Goal: Task Accomplishment & Management: Manage account settings

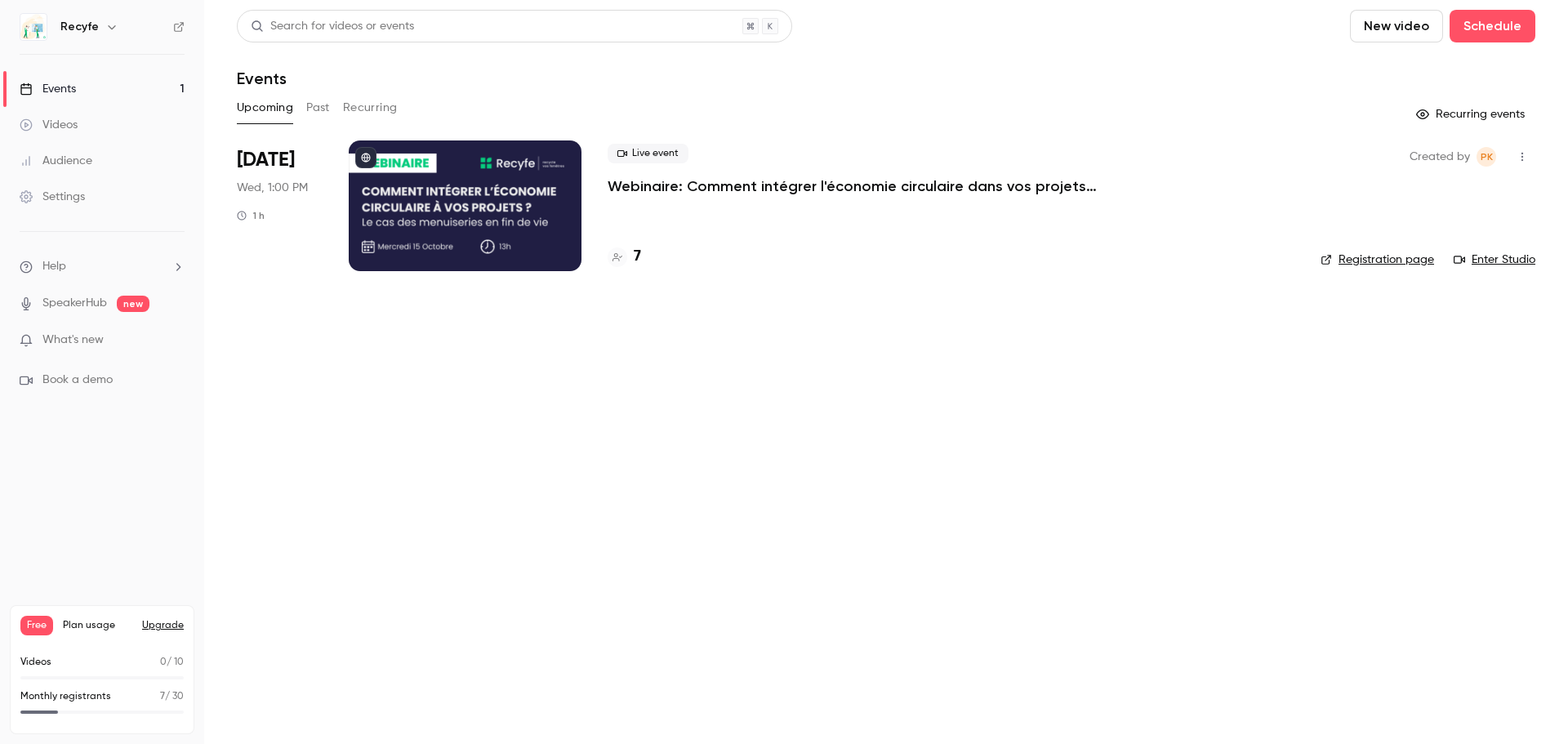
click at [508, 238] on div at bounding box center [465, 206] width 233 height 131
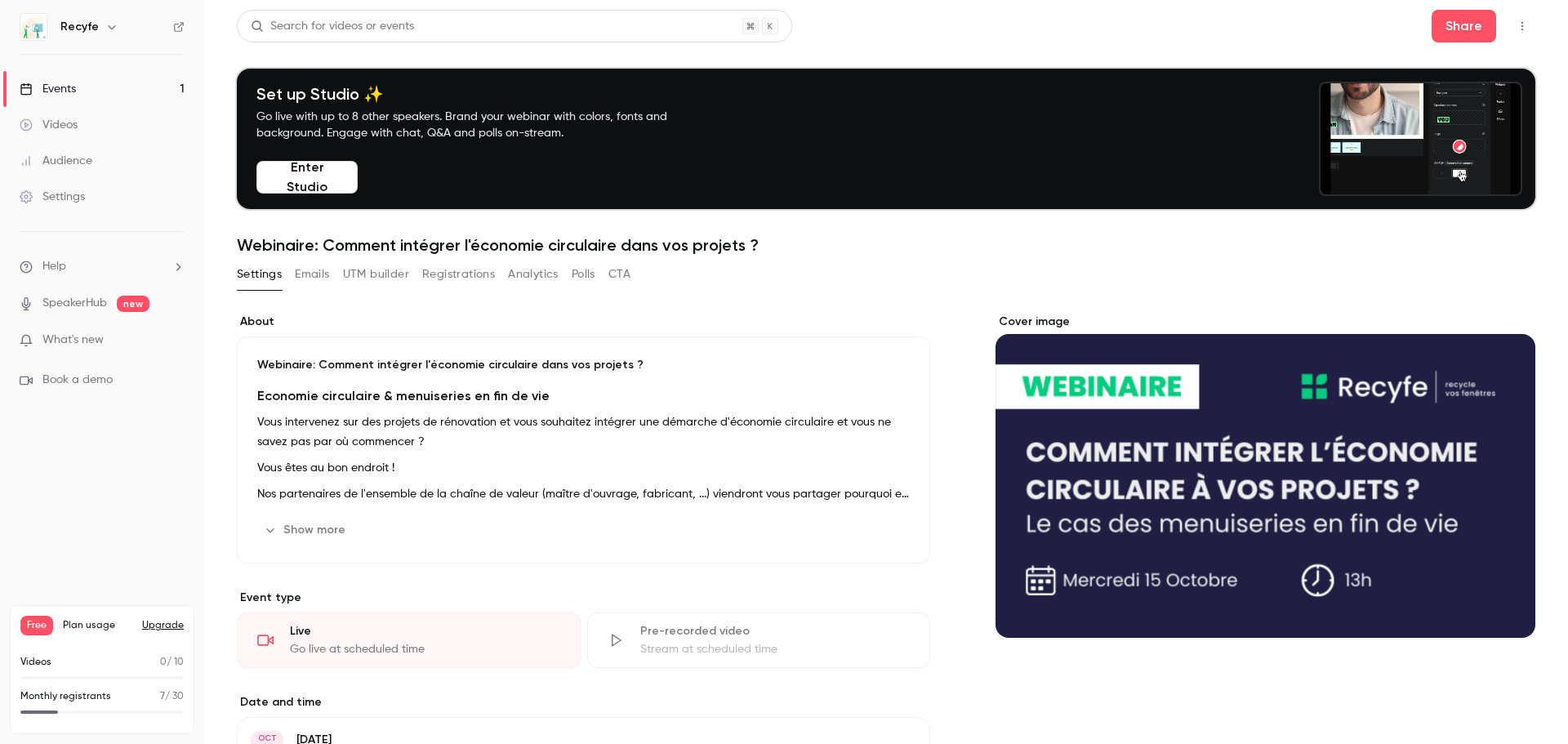
click at [443, 273] on button "Registrations" at bounding box center [459, 274] width 73 height 26
